Goal: Task Accomplishment & Management: Complete application form

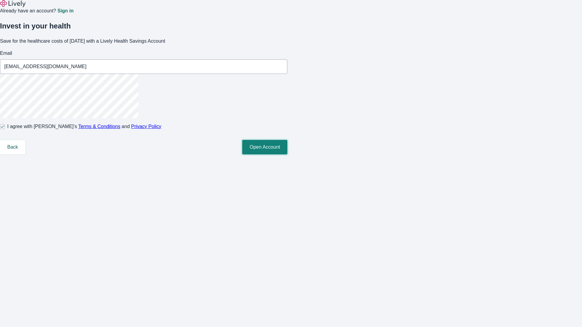
click at [287, 154] on button "Open Account" at bounding box center [264, 147] width 45 height 15
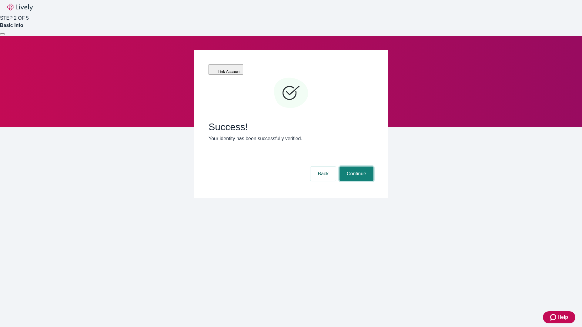
click at [355, 167] on button "Continue" at bounding box center [356, 174] width 34 height 15
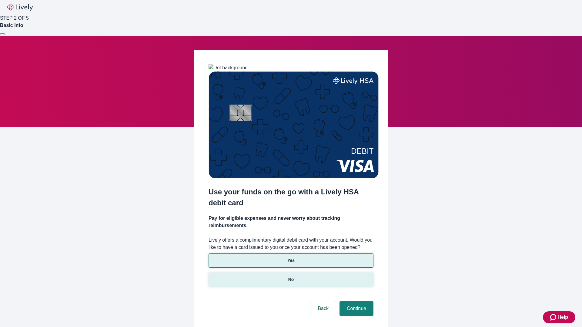
click at [291, 277] on p "No" at bounding box center [291, 280] width 6 height 6
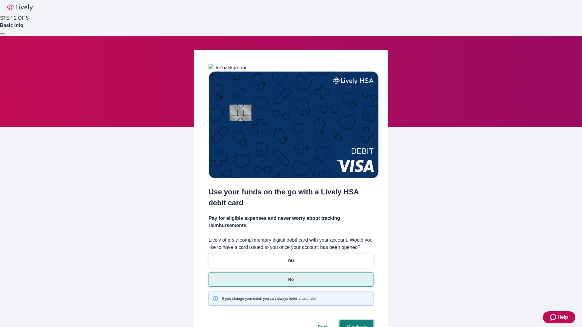
click at [355, 320] on button "Continue" at bounding box center [356, 327] width 34 height 15
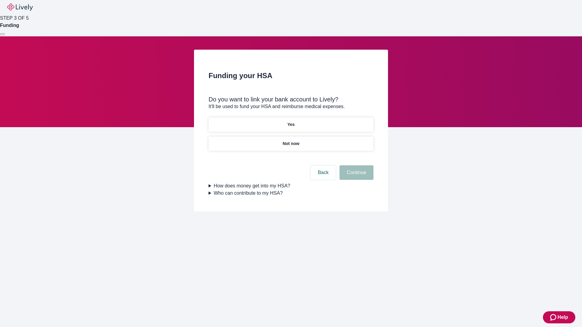
click at [291, 141] on p "Not now" at bounding box center [290, 144] width 17 height 6
click at [355, 176] on button "Continue" at bounding box center [356, 172] width 34 height 15
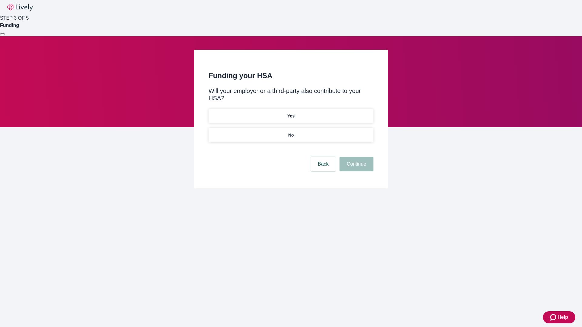
click at [291, 132] on p "No" at bounding box center [291, 135] width 6 height 6
click at [355, 157] on button "Continue" at bounding box center [356, 164] width 34 height 15
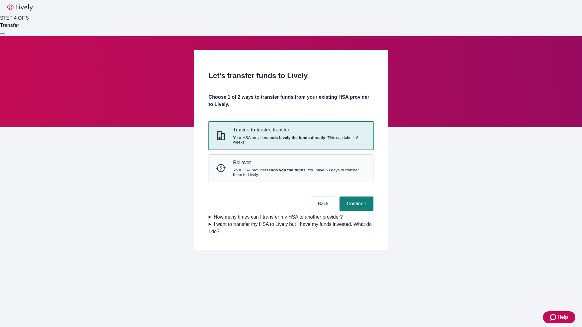
click at [291, 140] on strong "sends Lively the funds directly" at bounding box center [295, 137] width 59 height 5
click at [355, 211] on button "Continue" at bounding box center [356, 204] width 34 height 15
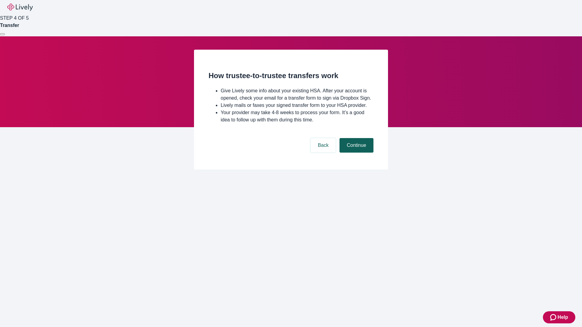
click at [355, 153] on button "Continue" at bounding box center [356, 145] width 34 height 15
